Goal: Transaction & Acquisition: Purchase product/service

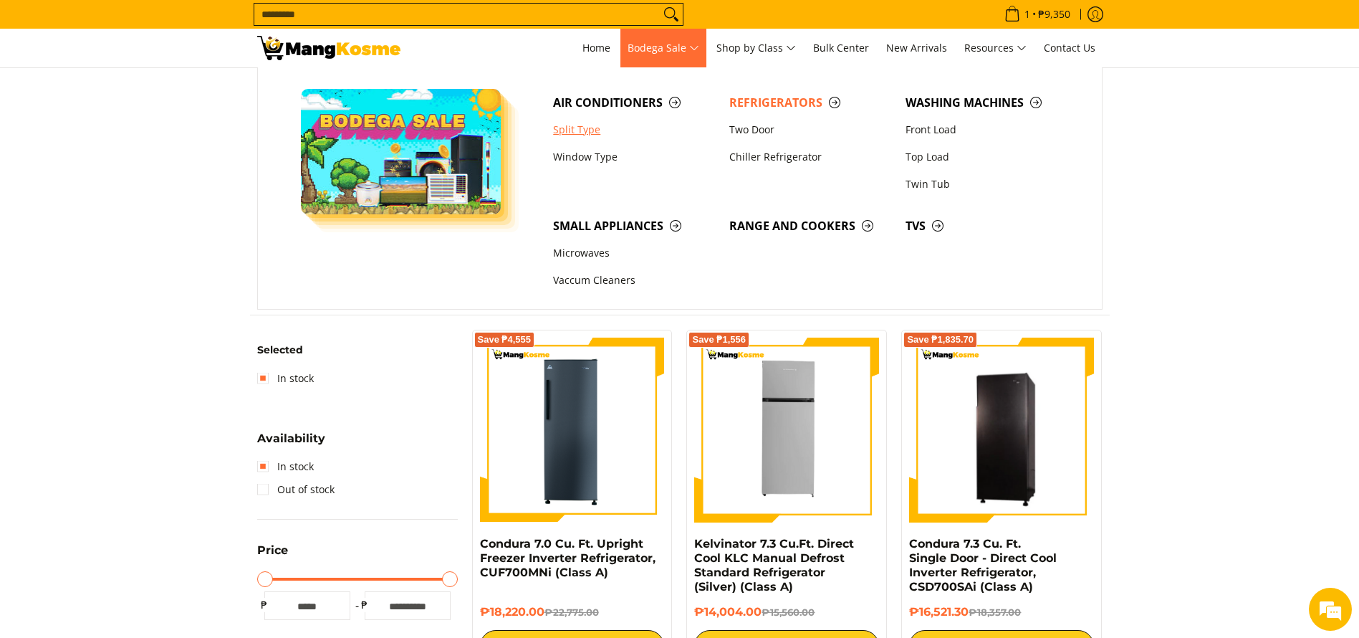
click at [624, 119] on link "Split Type" at bounding box center [634, 129] width 176 height 27
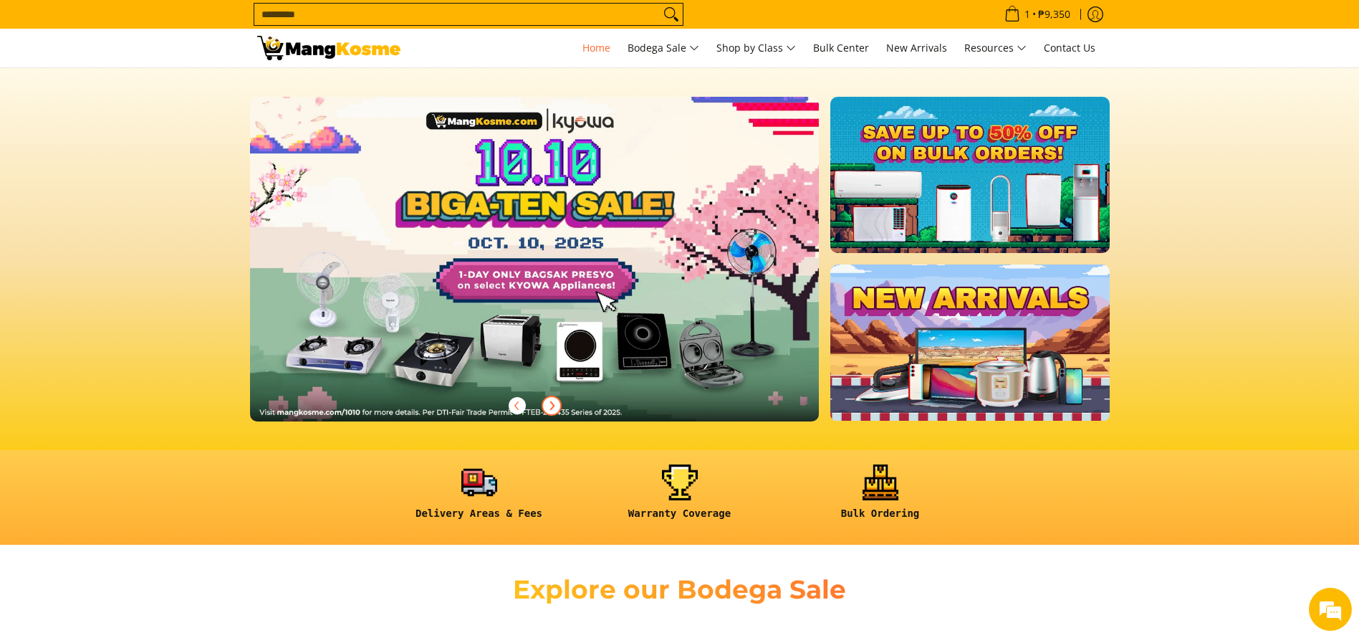
click at [550, 405] on icon "Next" at bounding box center [551, 405] width 11 height 11
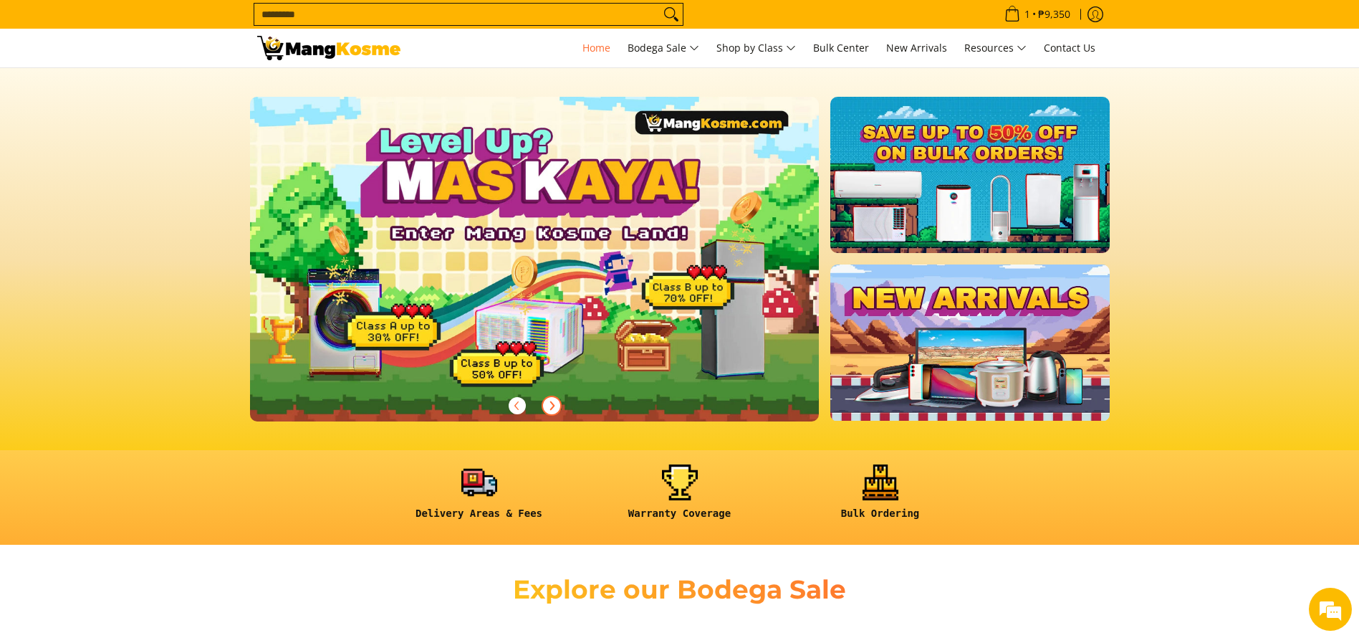
scroll to position [0, 570]
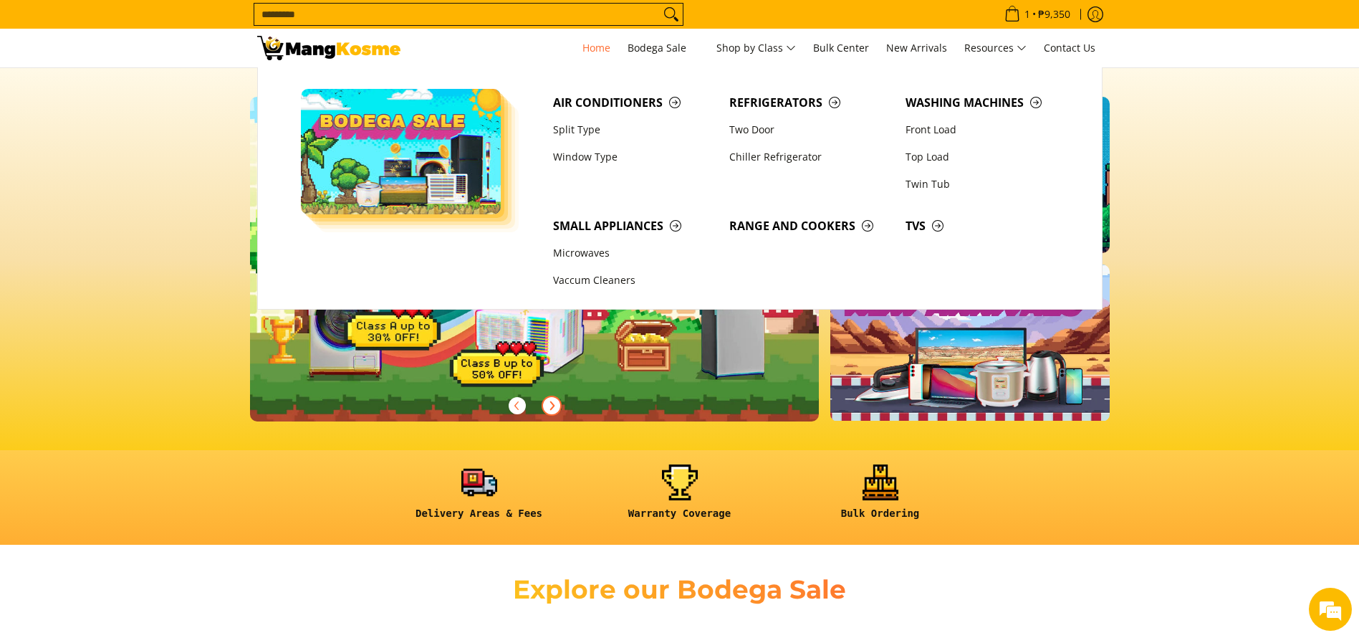
click at [542, 327] on link at bounding box center [558, 271] width 616 height 348
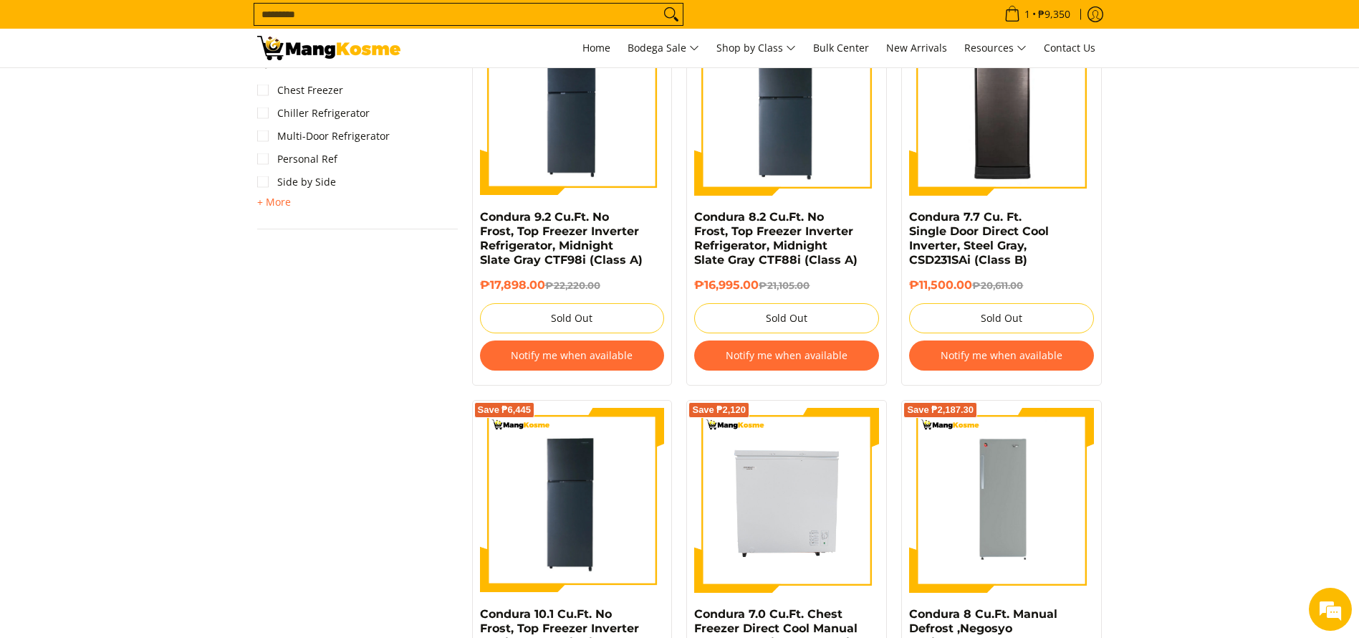
scroll to position [1290, 0]
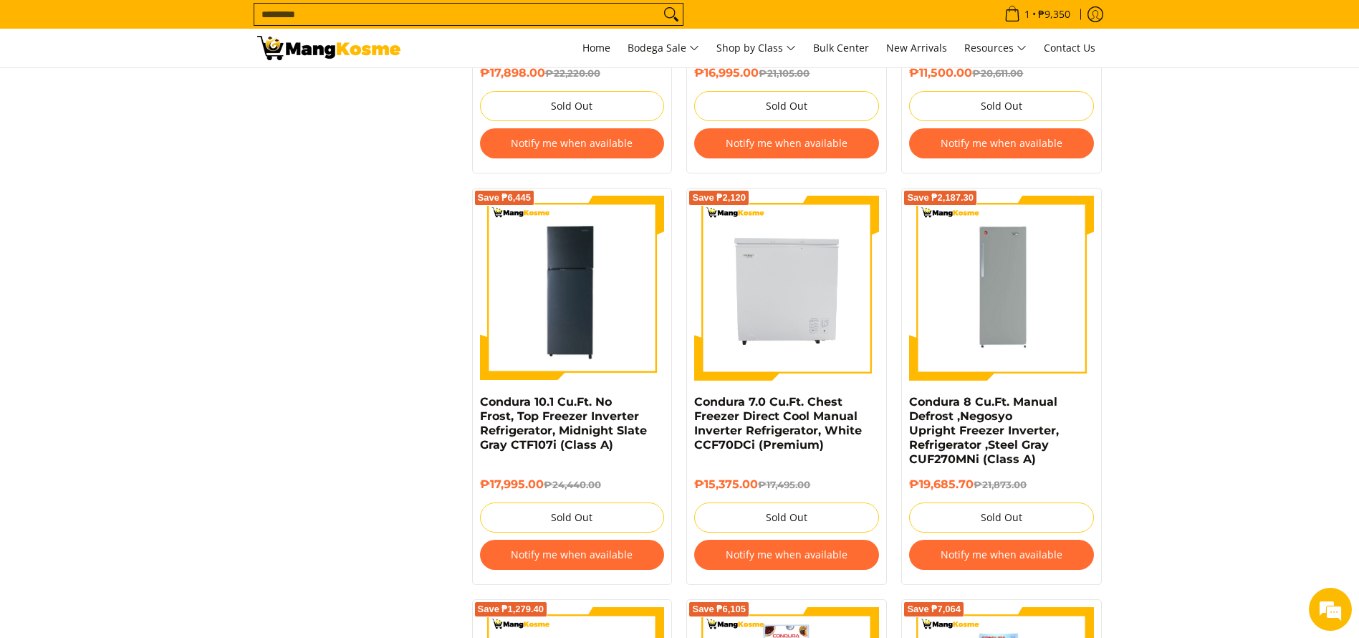
click at [400, 52] on div at bounding box center [336, 48] width 158 height 39
click at [371, 44] on img at bounding box center [328, 48] width 143 height 24
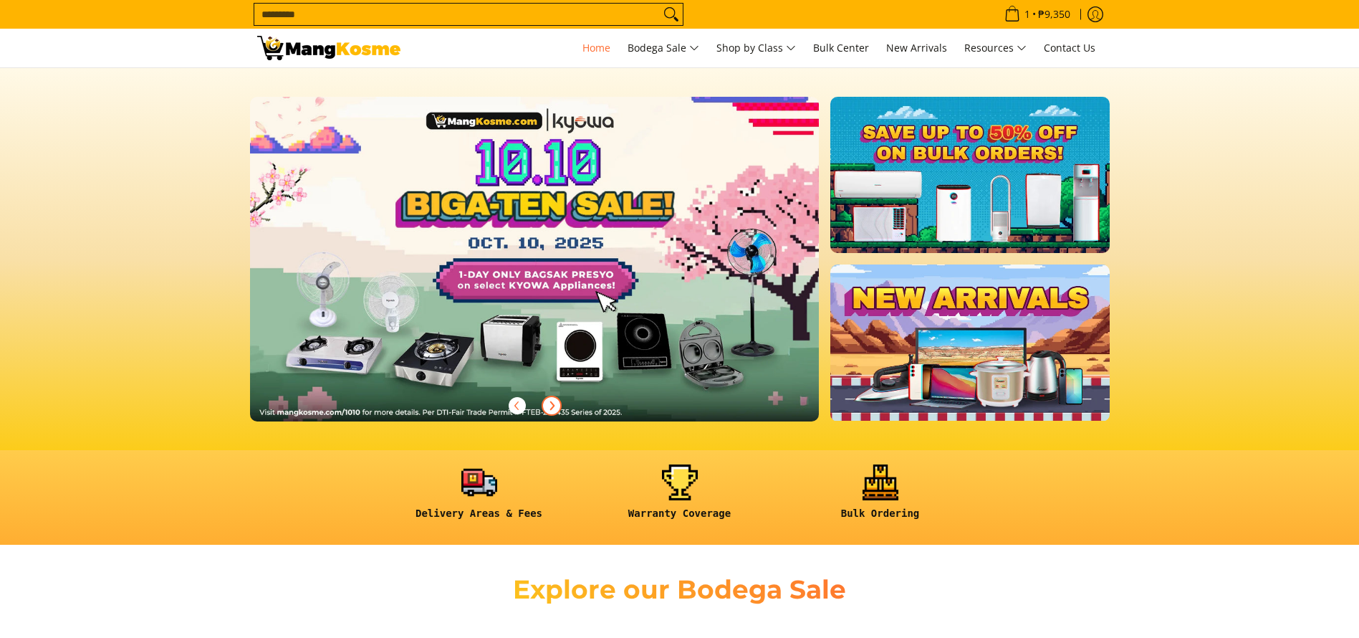
click at [550, 410] on icon "Next" at bounding box center [551, 405] width 11 height 11
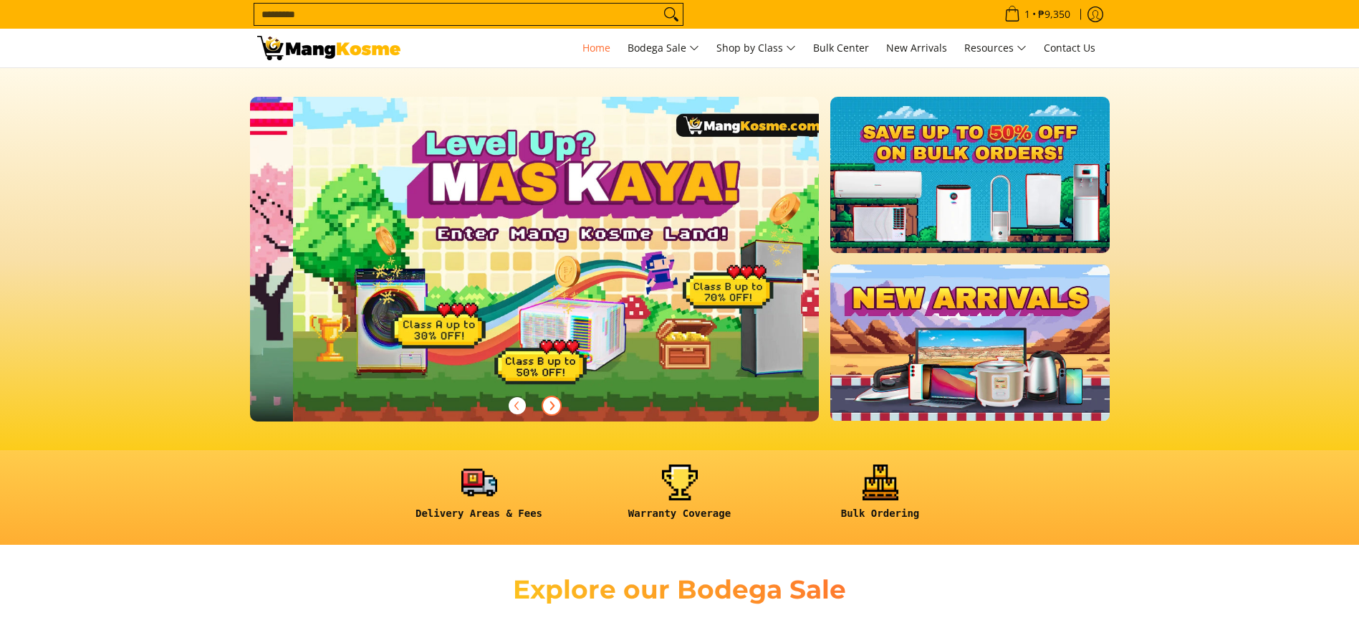
scroll to position [0, 570]
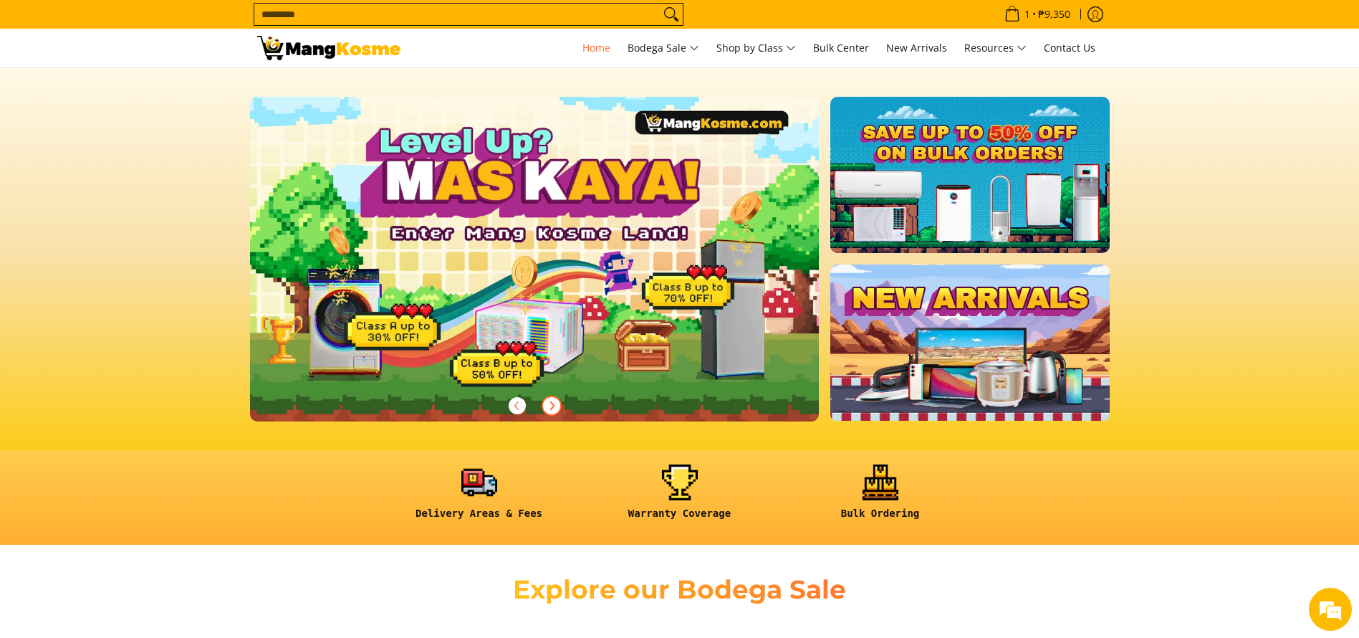
click at [525, 338] on link at bounding box center [558, 271] width 616 height 348
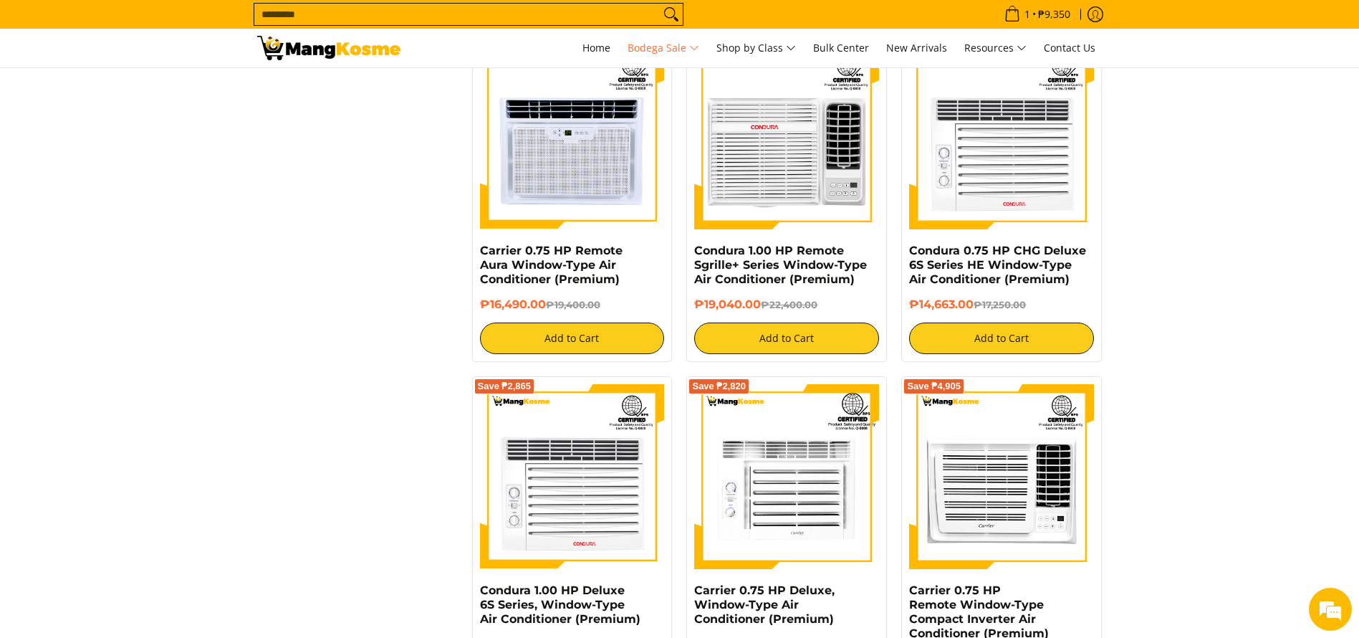
click at [326, 18] on input "Search..." at bounding box center [457, 14] width 406 height 21
click at [321, 44] on img at bounding box center [328, 48] width 143 height 24
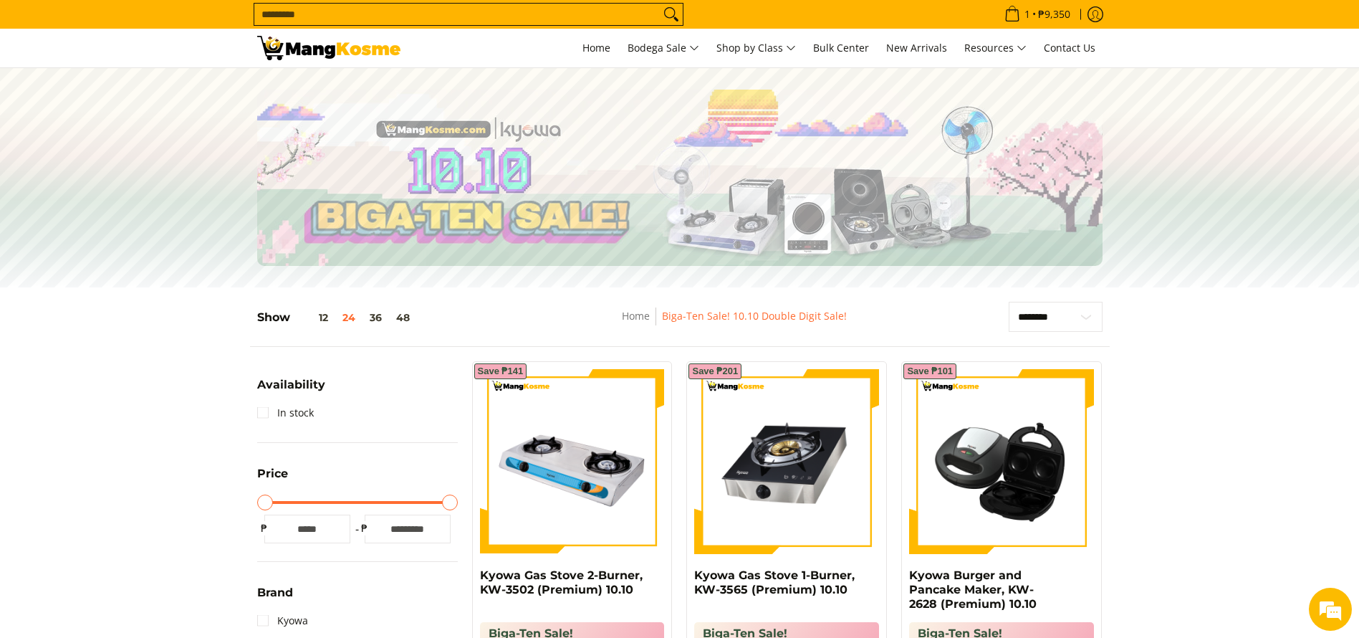
click at [522, 16] on input "Search..." at bounding box center [457, 14] width 406 height 21
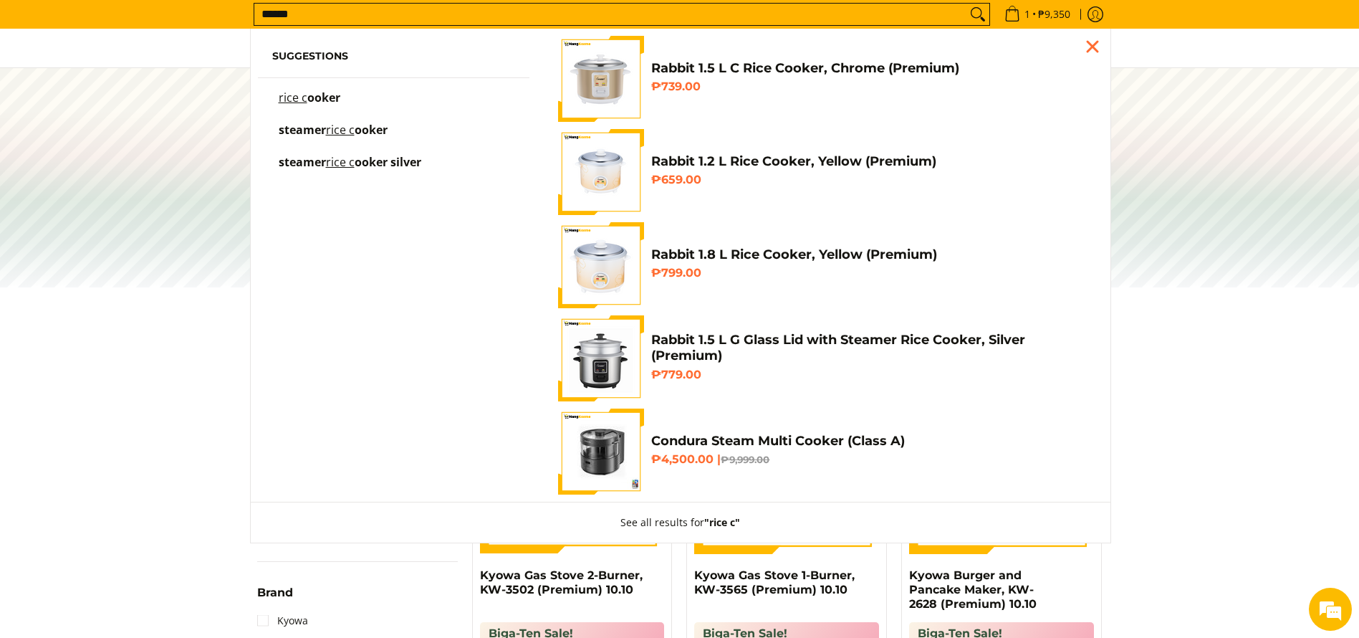
type input "******"
click at [298, 104] on mark "rice c" at bounding box center [293, 98] width 29 height 16
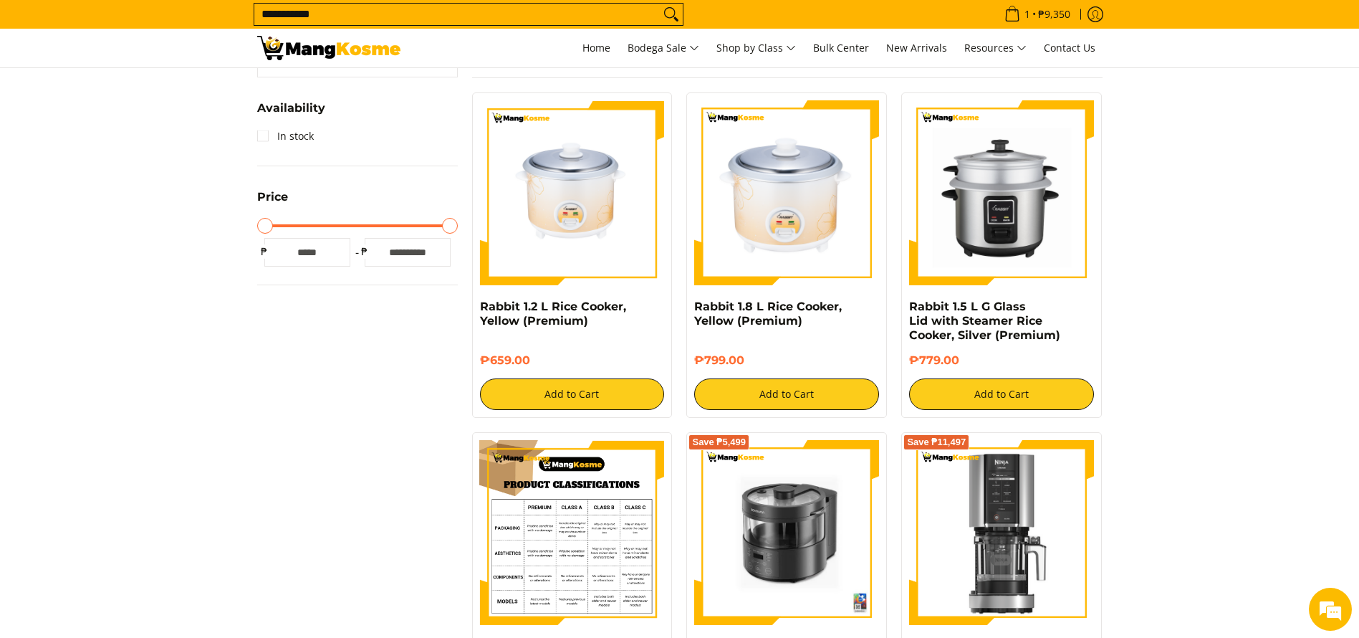
scroll to position [322, 0]
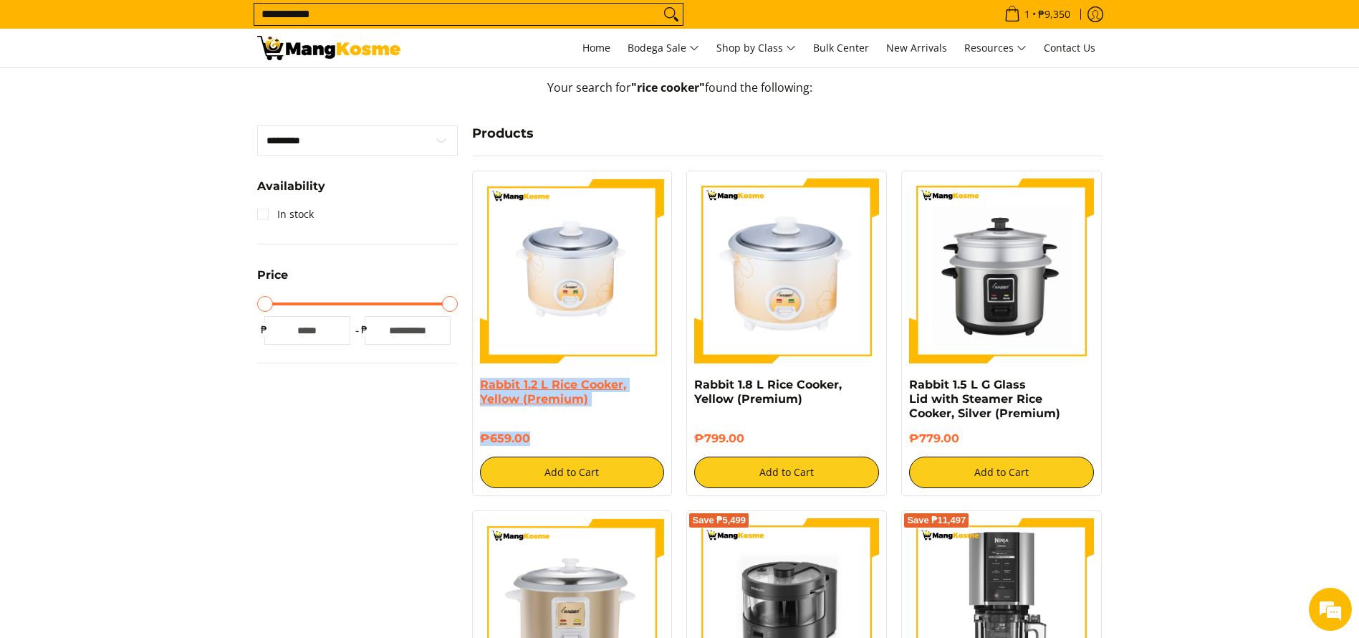
drag, startPoint x: 535, startPoint y: 436, endPoint x: 481, endPoint y: 385, distance: 74.5
click at [481, 385] on div "Rabbit 1.2 L Rice Cooker, Yellow (Premium) ₱659.00 Add to Cart" at bounding box center [572, 433] width 185 height 110
copy div "Rabbit 1.2 L Rice Cooker, Yellow (Premium) ₱659.00"
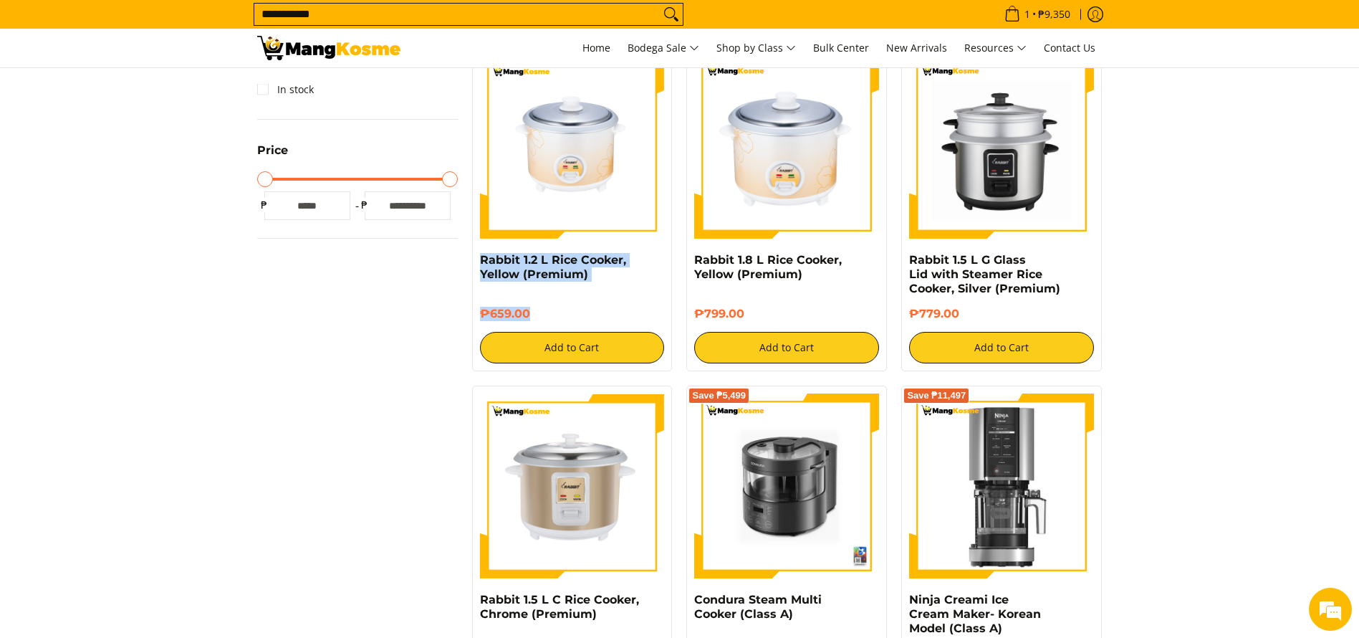
scroll to position [537, 0]
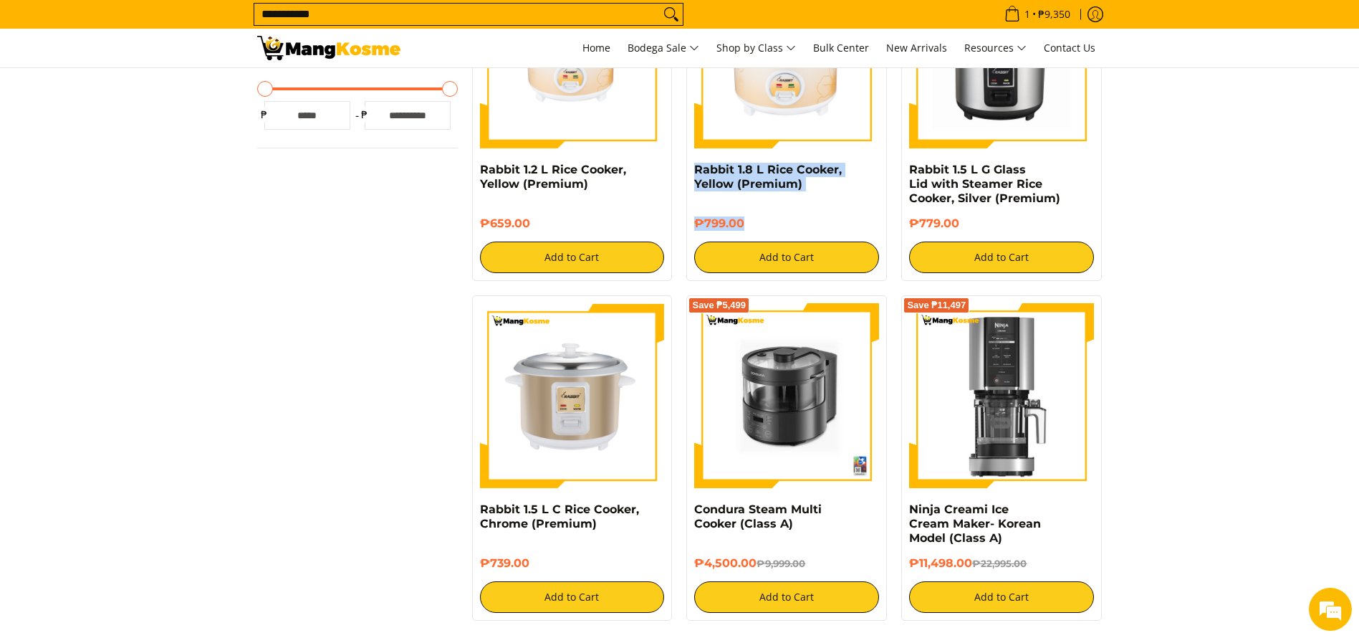
copy div "Rabbit 1.8 L Rice Cooker, Yellow (Premium) ₱799.00"
drag, startPoint x: 740, startPoint y: 221, endPoint x: 693, endPoint y: 166, distance: 72.7
click at [693, 166] on div "Rabbit 1.8 L Rice Cooker, Yellow (Premium) ₱799.00 Add to Cart" at bounding box center [786, 118] width 201 height 325
drag, startPoint x: 542, startPoint y: 542, endPoint x: 479, endPoint y: 504, distance: 73.0
click at [480, 504] on div "Rabbit 1.5 L C Rice Cooker, Chrome (Premium) ₱739.00 Add to Cart" at bounding box center [572, 557] width 185 height 110
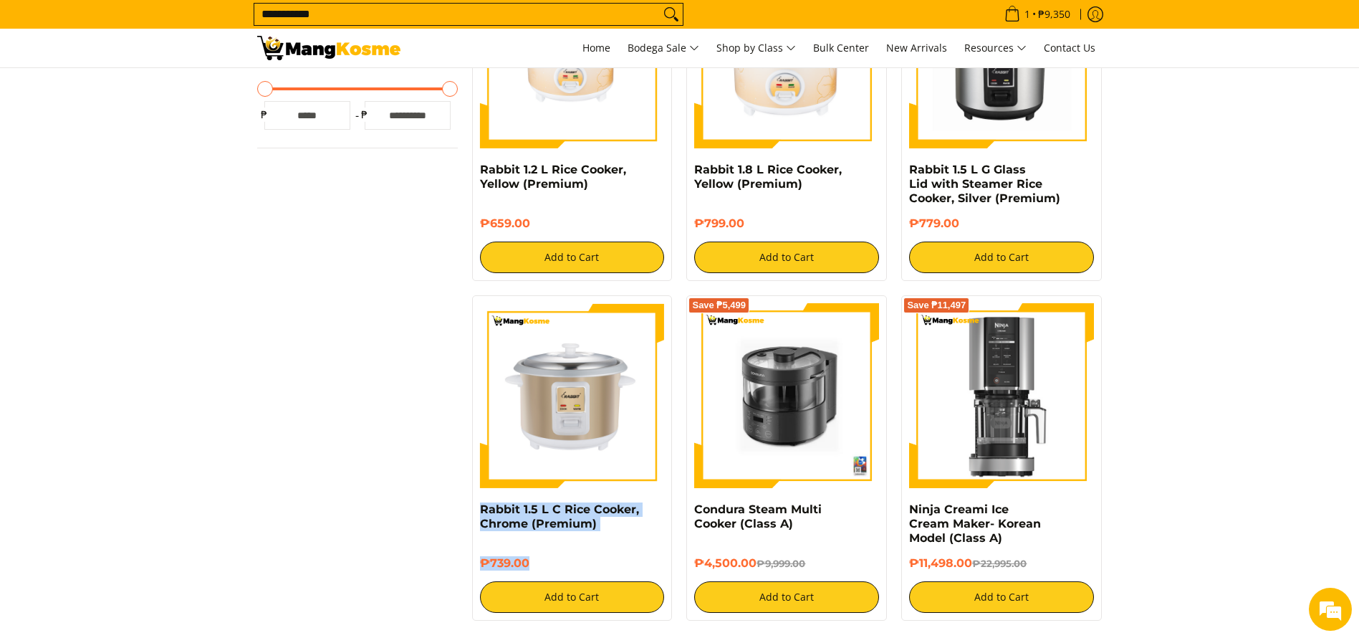
copy div "Rabbit 1.5 L C Rice Cooker, Chrome (Premium) ₱739.00"
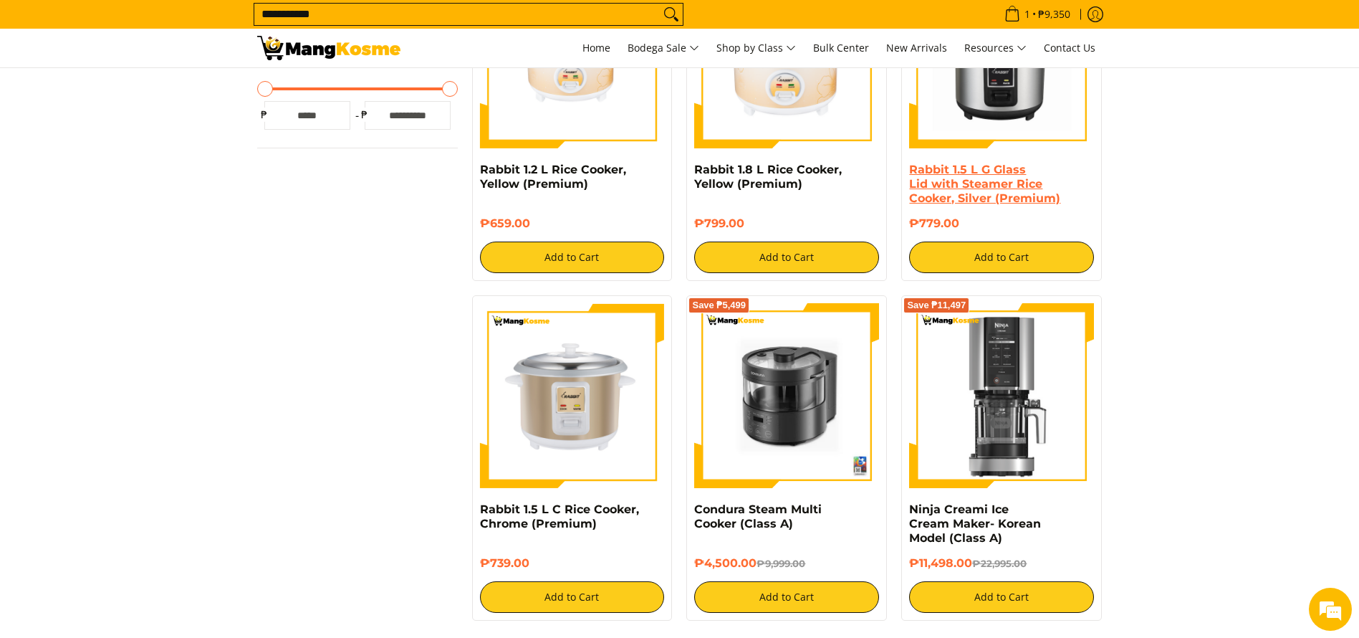
drag, startPoint x: 965, startPoint y: 216, endPoint x: 909, endPoint y: 176, distance: 68.8
click at [904, 171] on div "Rabbit 1.5 L G Glass Lid with Steamer Rice Cooker, Silver (Premium) ₱779.00 Add…" at bounding box center [1001, 118] width 201 height 325
copy div "Rabbit 1.5 L G Glass Lid with Steamer Rice Cooker, Silver (Premium) ₱779.00"
drag, startPoint x: 960, startPoint y: 229, endPoint x: 911, endPoint y: 171, distance: 75.7
click at [911, 171] on div "Rabbit 1.5 L G Glass Lid with Steamer Rice Cooker, Silver (Premium) ₱779.00 Add…" at bounding box center [1001, 218] width 185 height 110
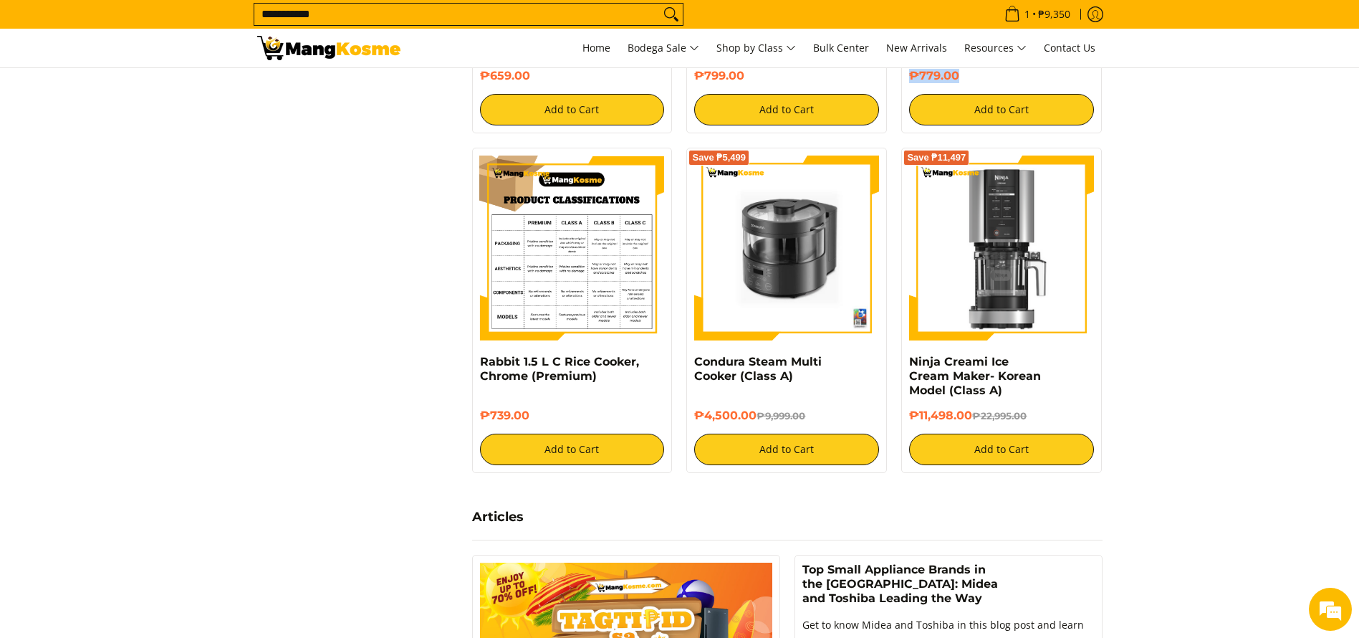
scroll to position [752, 0]
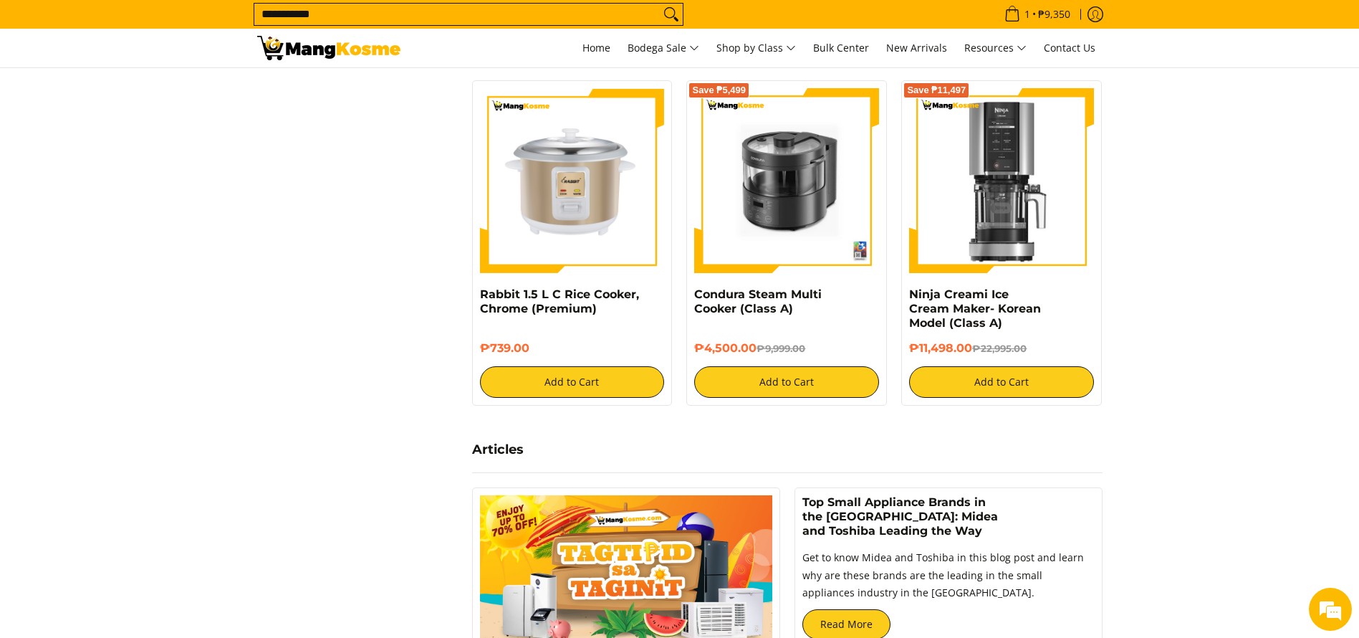
click at [368, 63] on link at bounding box center [328, 48] width 143 height 39
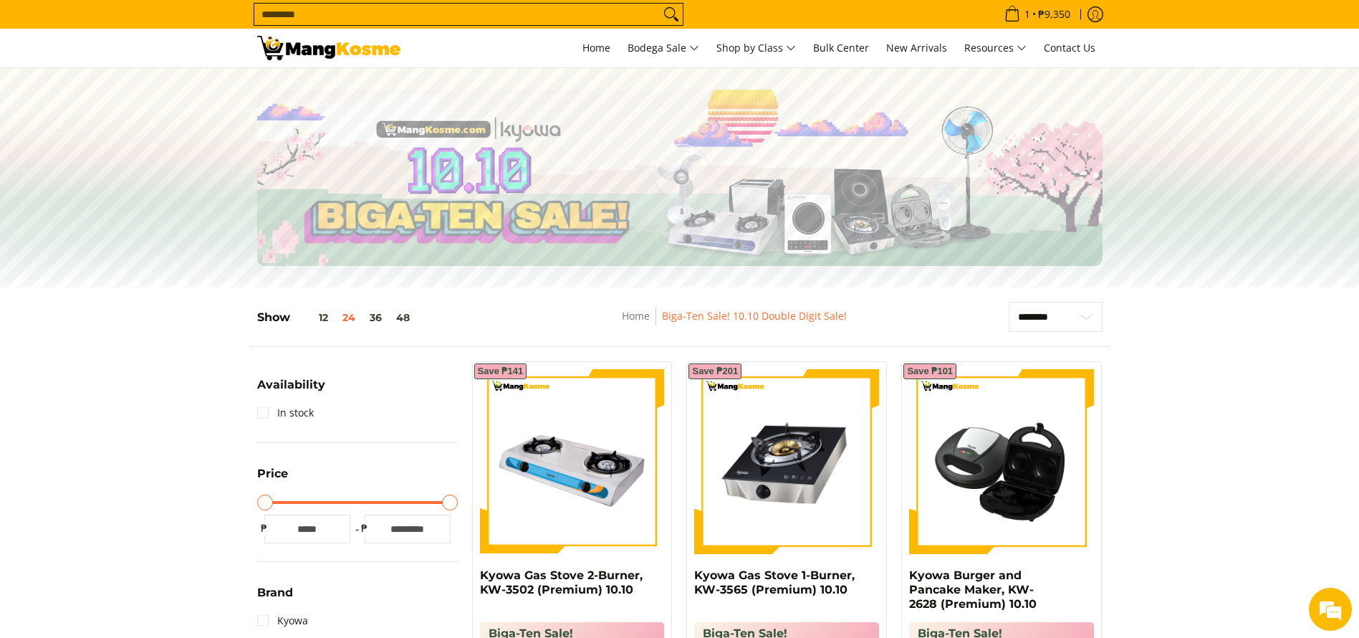
click at [370, 45] on img at bounding box center [328, 48] width 143 height 24
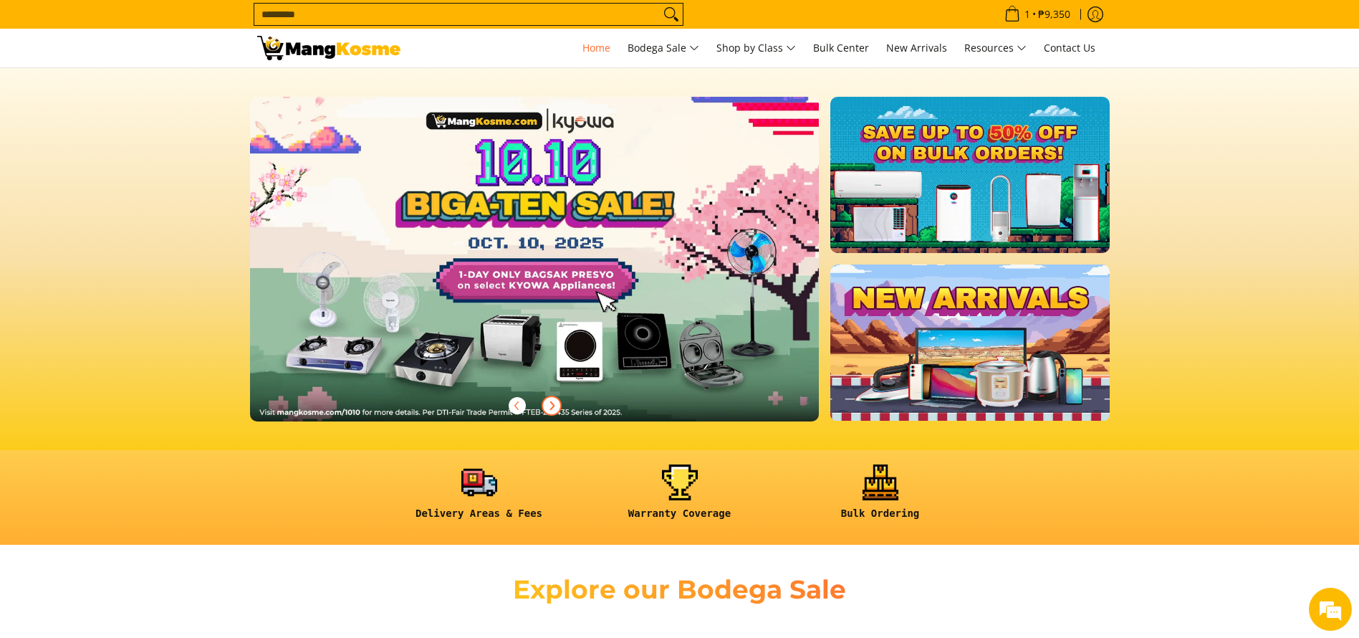
click at [552, 409] on icon "Next" at bounding box center [551, 405] width 11 height 11
